Goal: Transaction & Acquisition: Purchase product/service

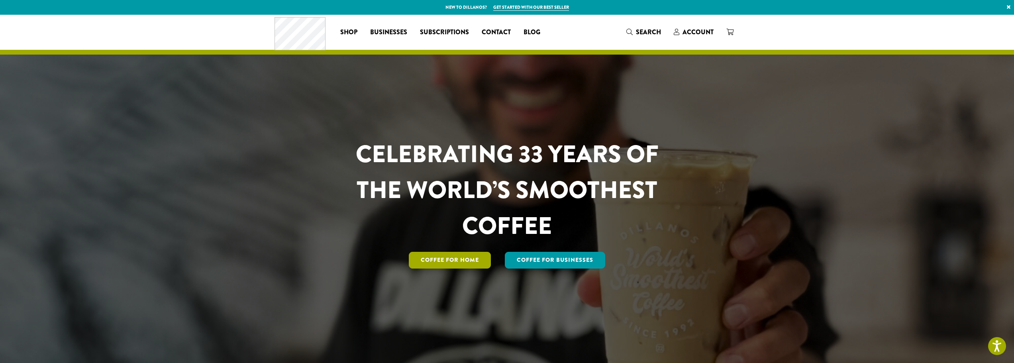
click at [449, 258] on link "Coffee for Home" at bounding box center [450, 260] width 82 height 17
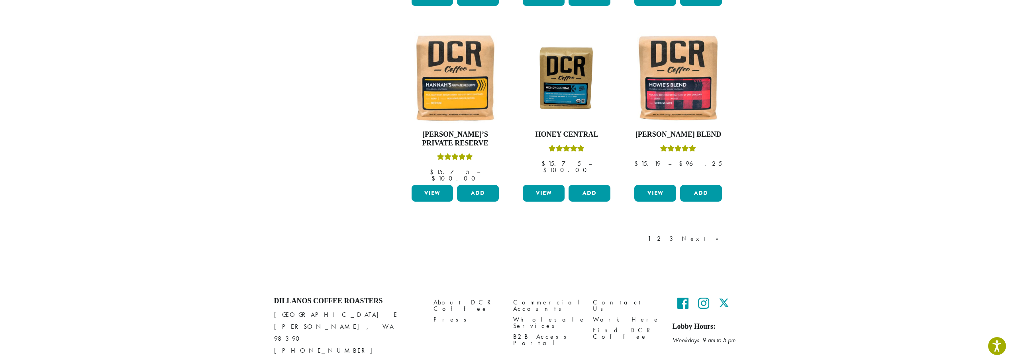
scroll to position [666, 0]
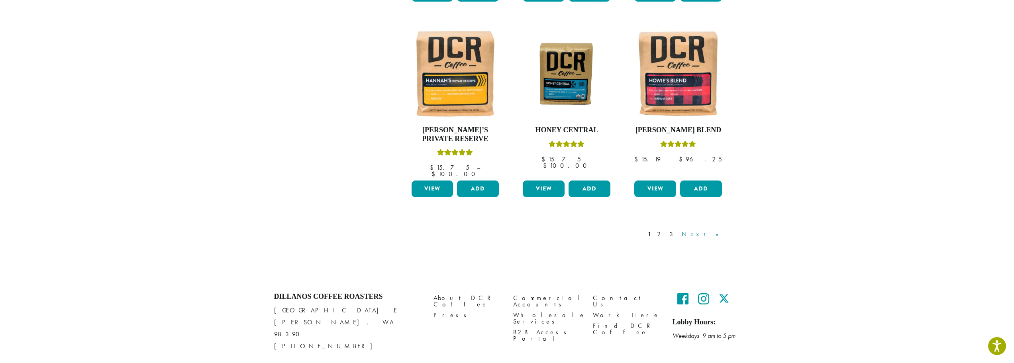
click at [725, 229] on link "Next »" at bounding box center [703, 234] width 46 height 10
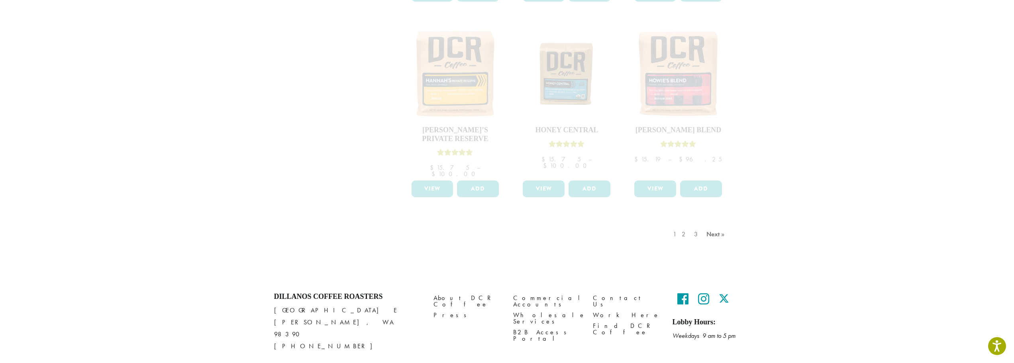
click at [707, 223] on div "1 2 3 Next »" at bounding box center [699, 241] width 57 height 37
click at [715, 223] on div "1 2 3 Next »" at bounding box center [699, 241] width 57 height 37
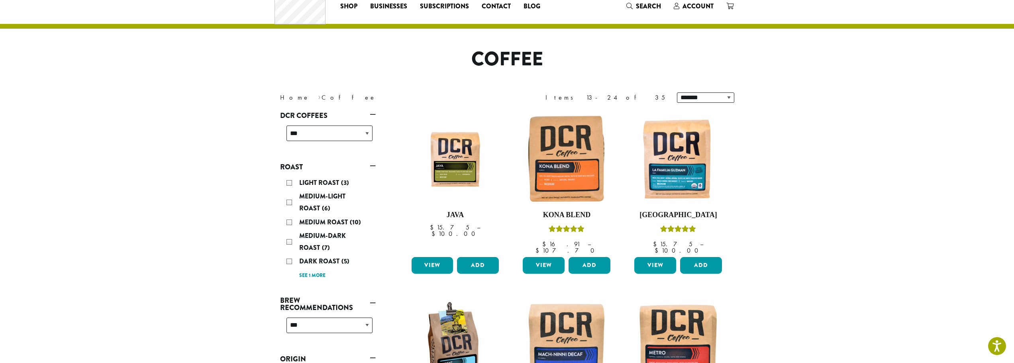
scroll to position [40, 0]
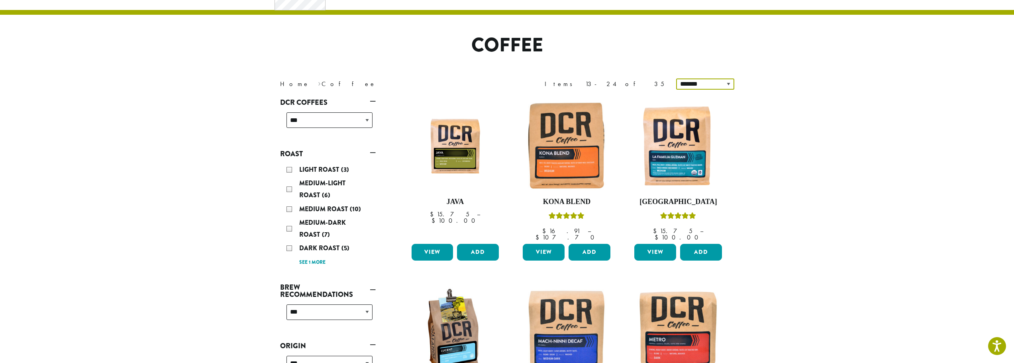
click at [694, 86] on select "**********" at bounding box center [705, 83] width 58 height 11
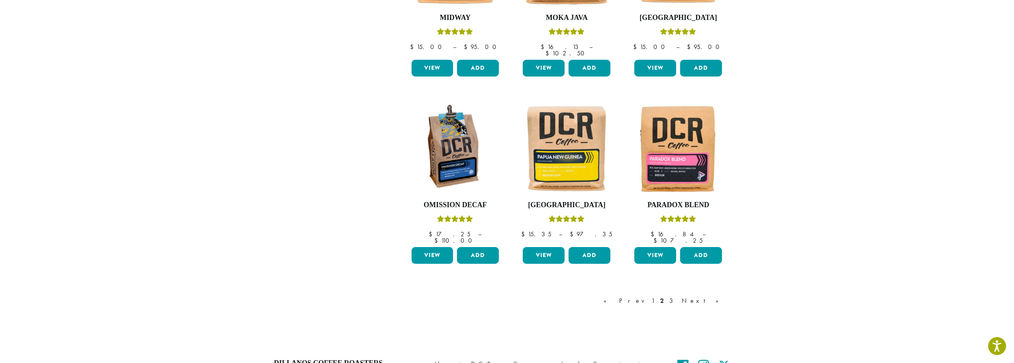
scroll to position [598, 0]
click at [719, 296] on link "Next »" at bounding box center [703, 301] width 46 height 10
